Goal: Information Seeking & Learning: Learn about a topic

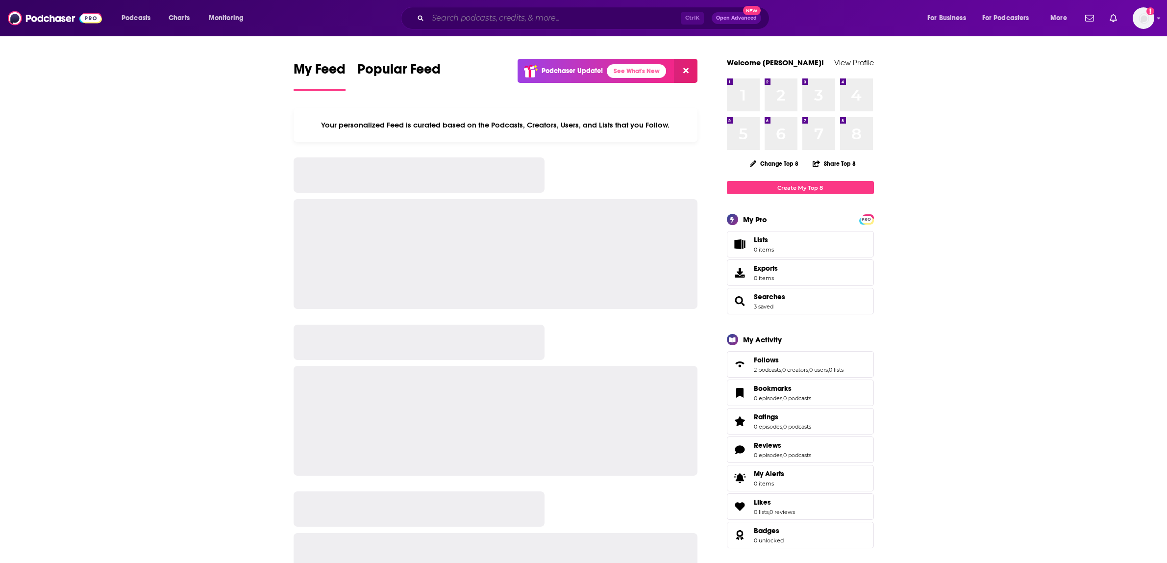
click at [516, 17] on input "Search podcasts, credits, & more..." at bounding box center [554, 18] width 253 height 16
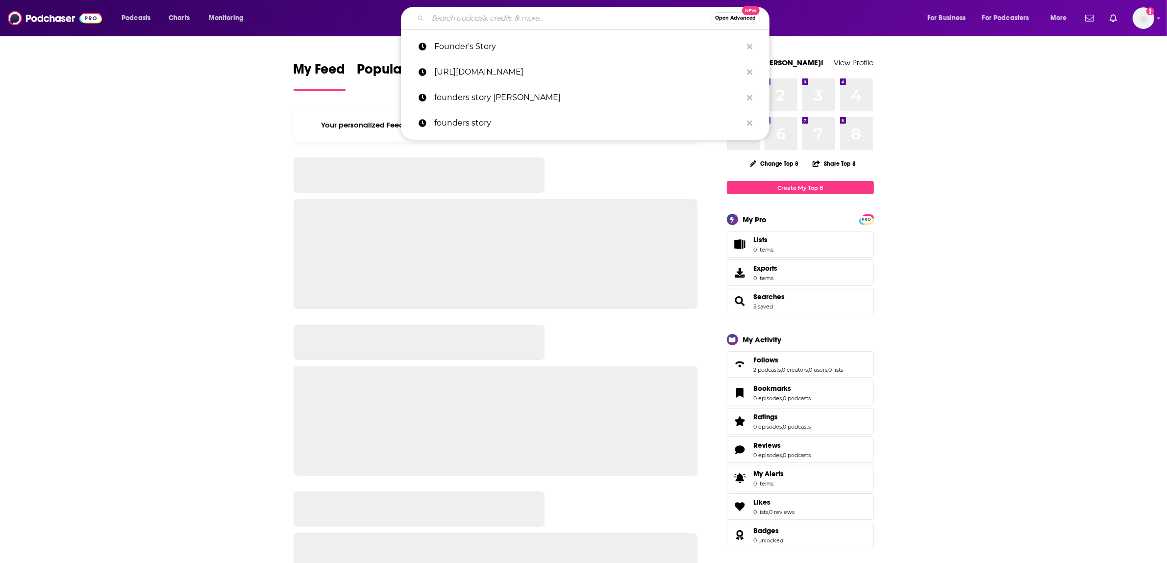
paste input "Optimization Academy with Dr. [PERSON_NAME]"
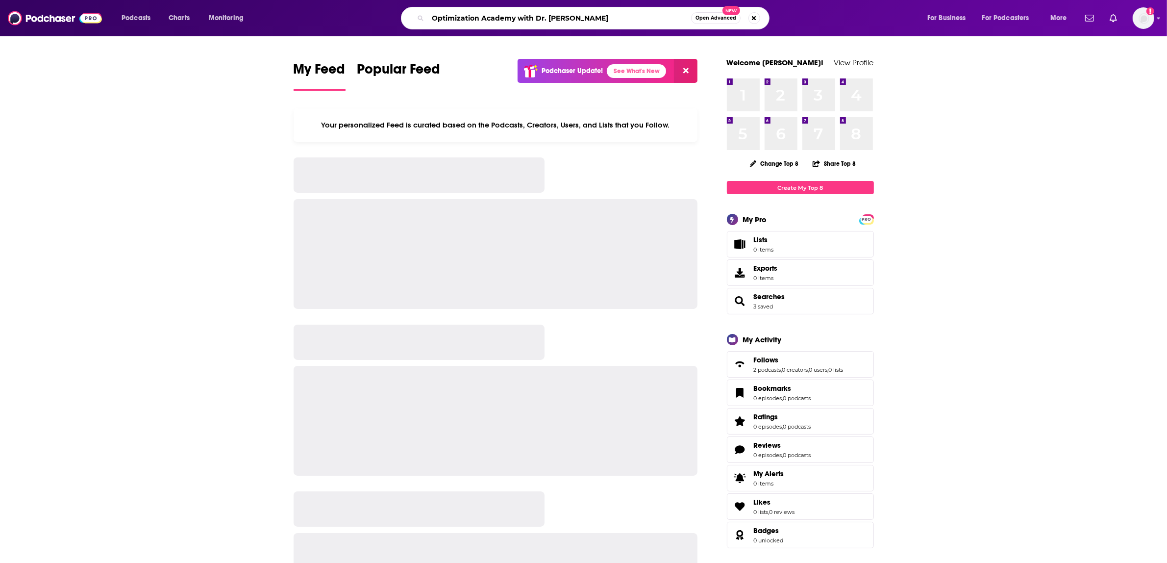
type input "Optimization Academy with Dr. [PERSON_NAME]"
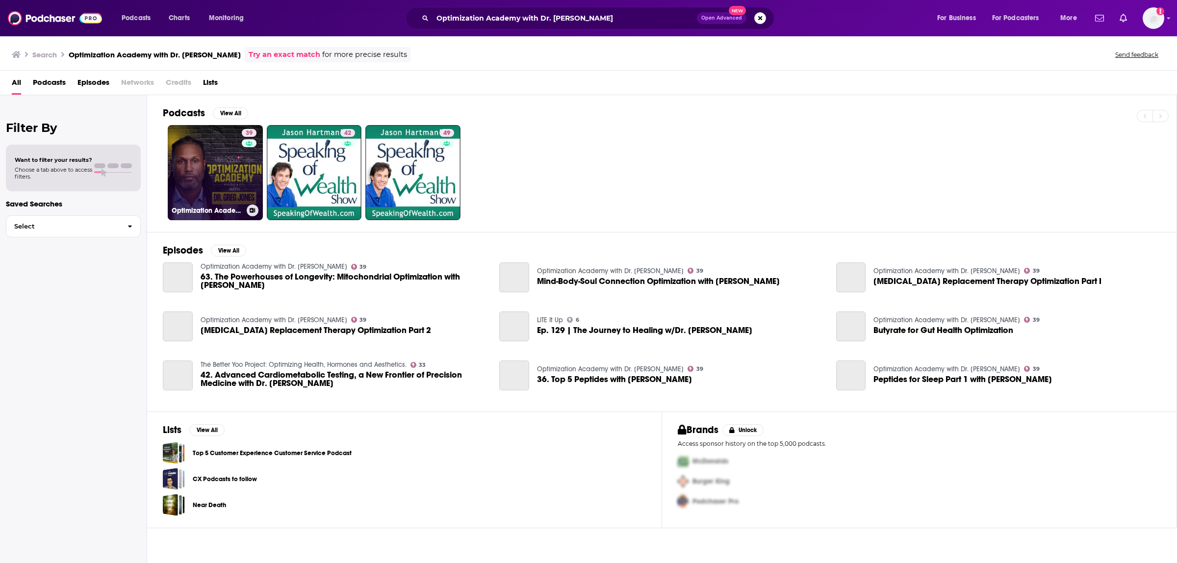
click at [216, 167] on link "39 Optimization Academy with Dr. [PERSON_NAME]" at bounding box center [215, 172] width 95 height 95
